Goal: Check status

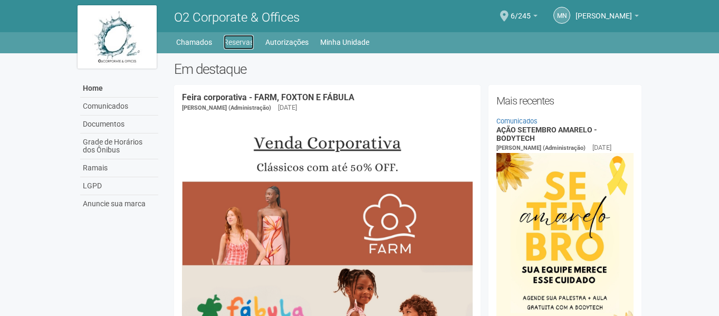
click at [241, 44] on link "Reservas" at bounding box center [239, 42] width 30 height 15
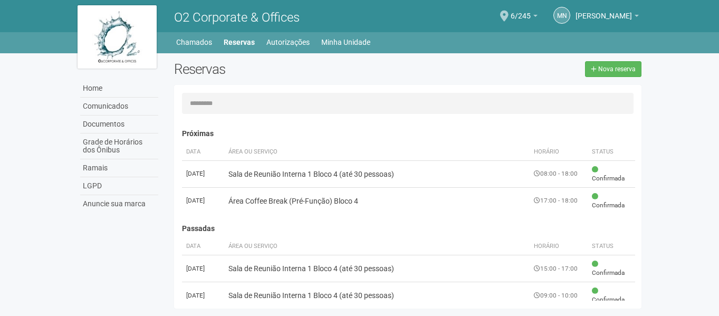
drag, startPoint x: 639, startPoint y: 132, endPoint x: 640, endPoint y: 157, distance: 25.3
click at [640, 157] on div "Próximas Data Área ou Serviço Horário Status [DATE] Sala de Reunião Interna 1 B…" at bounding box center [412, 209] width 460 height 181
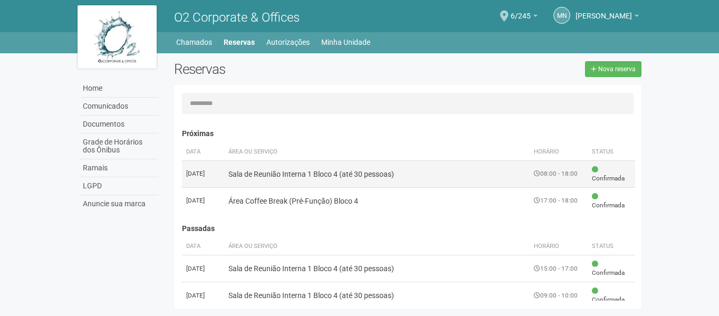
click at [402, 180] on td "Sala de Reunião Interna 1 Bloco 4 (até 30 pessoas)" at bounding box center [377, 173] width 306 height 27
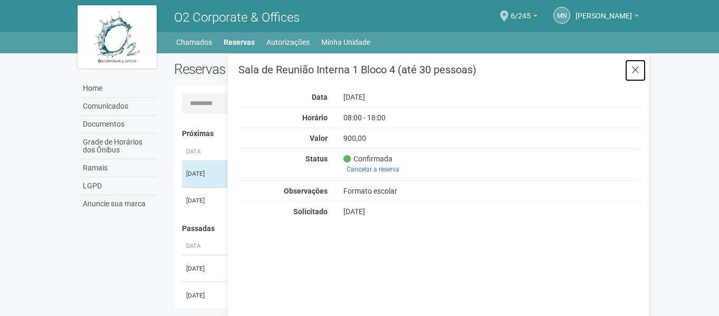
click at [637, 70] on icon at bounding box center [636, 70] width 8 height 11
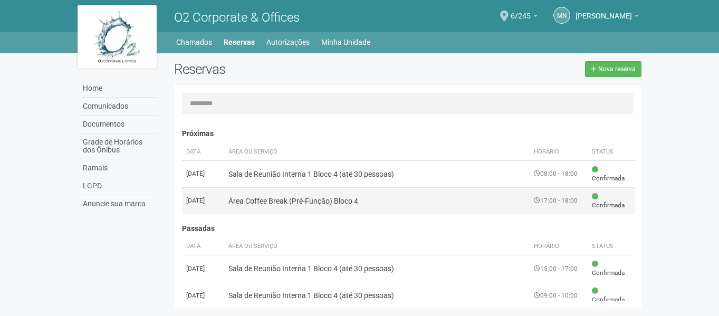
click at [605, 205] on span "Confirmada" at bounding box center [611, 201] width 39 height 18
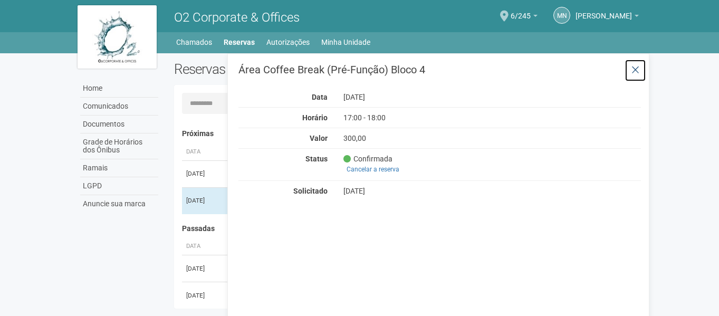
click at [635, 72] on icon at bounding box center [636, 70] width 8 height 11
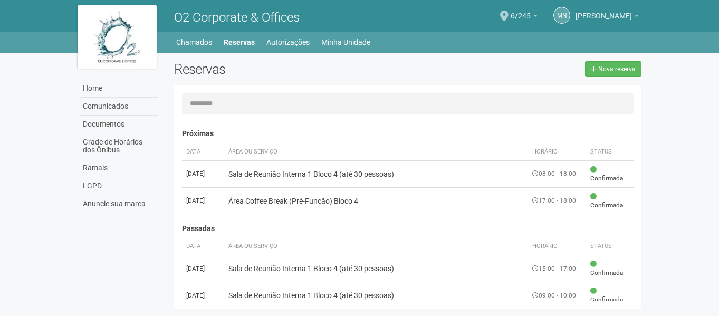
click at [589, 14] on span "[PERSON_NAME]" at bounding box center [604, 11] width 56 height 18
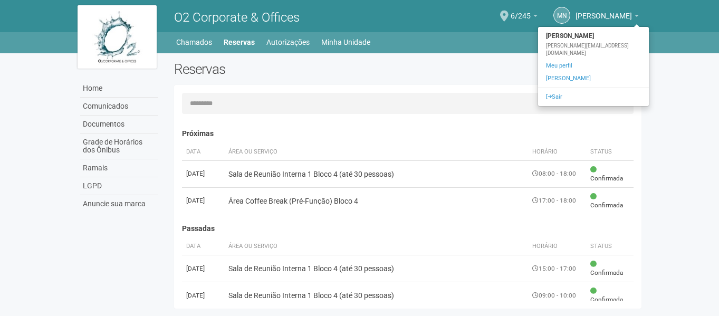
click at [462, 79] on div "Reservas Nova reserva" at bounding box center [408, 73] width 484 height 24
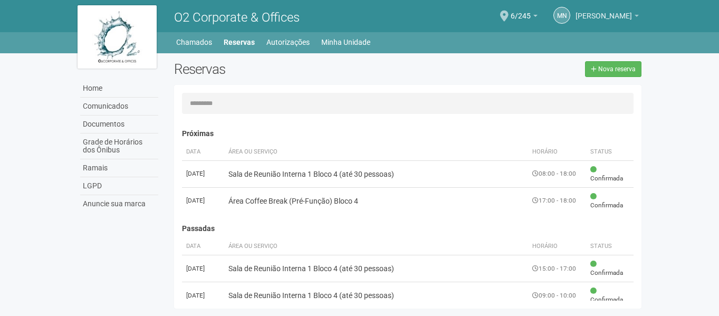
click at [608, 17] on span "[PERSON_NAME]" at bounding box center [604, 11] width 56 height 18
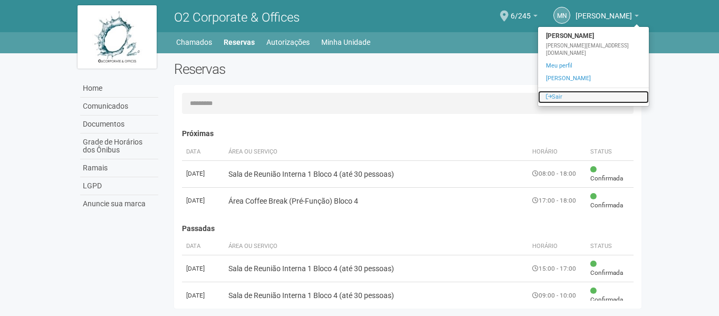
click at [541, 95] on link "Sair" at bounding box center [593, 97] width 111 height 13
